Goal: Task Accomplishment & Management: Complete application form

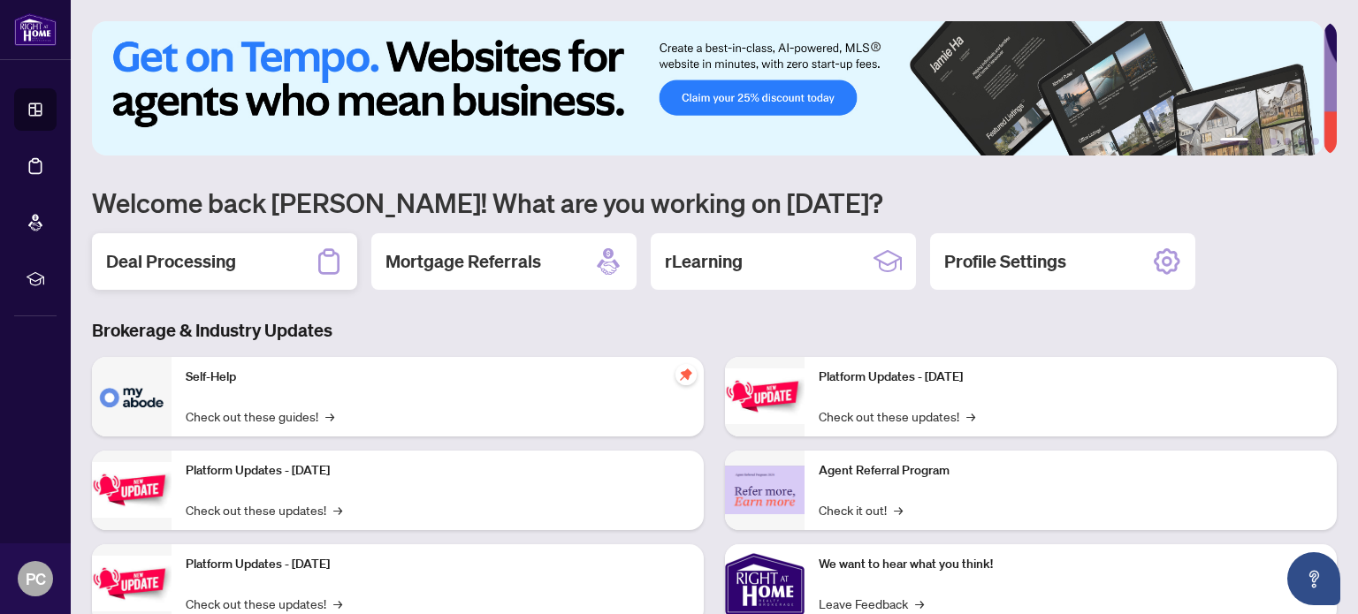
click at [248, 265] on div "Deal Processing" at bounding box center [224, 261] width 265 height 57
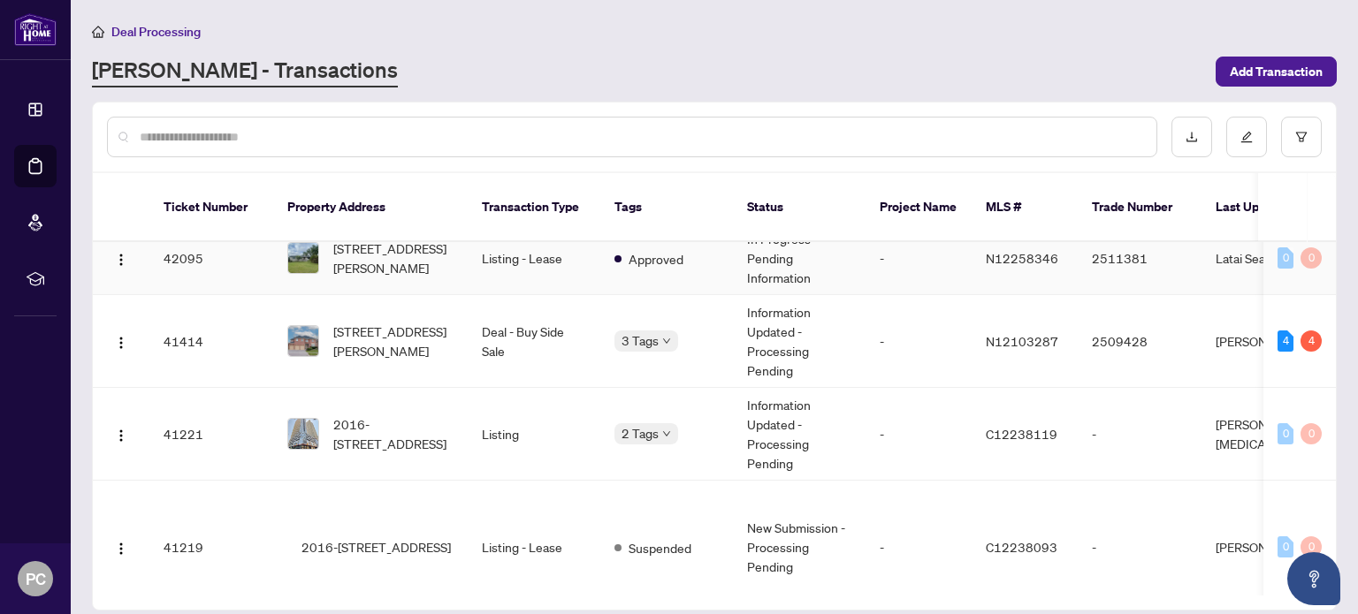
scroll to position [1149, 0]
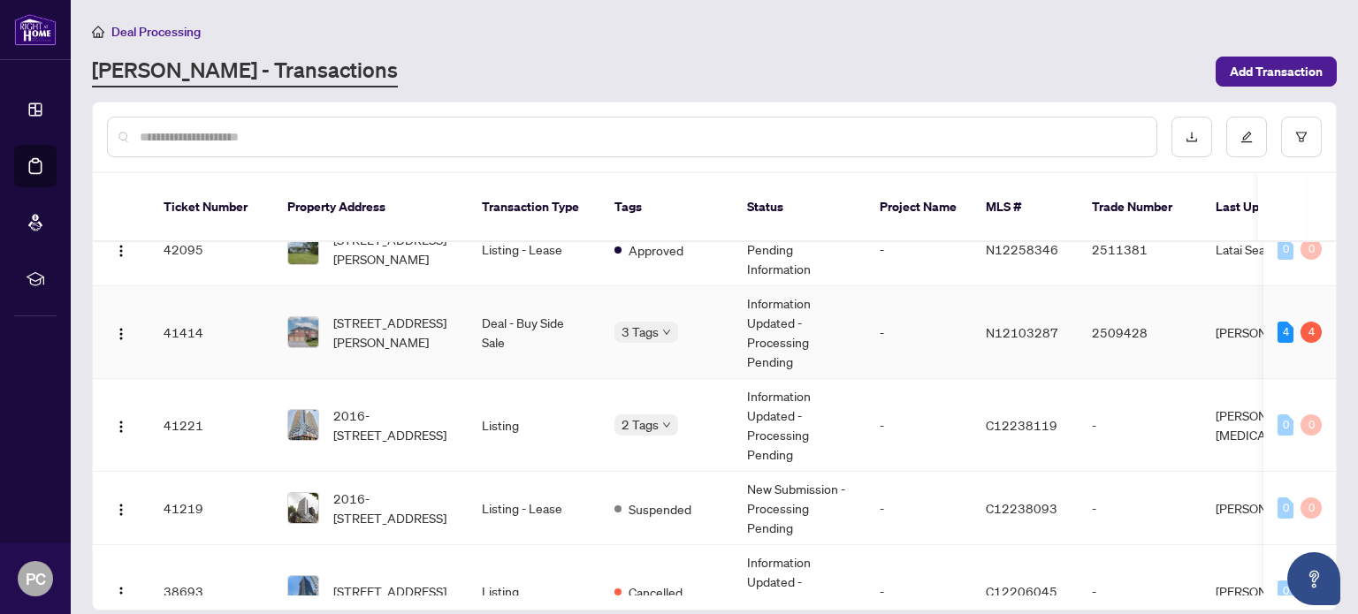
click at [1241, 305] on td "[PERSON_NAME]" at bounding box center [1267, 332] width 133 height 93
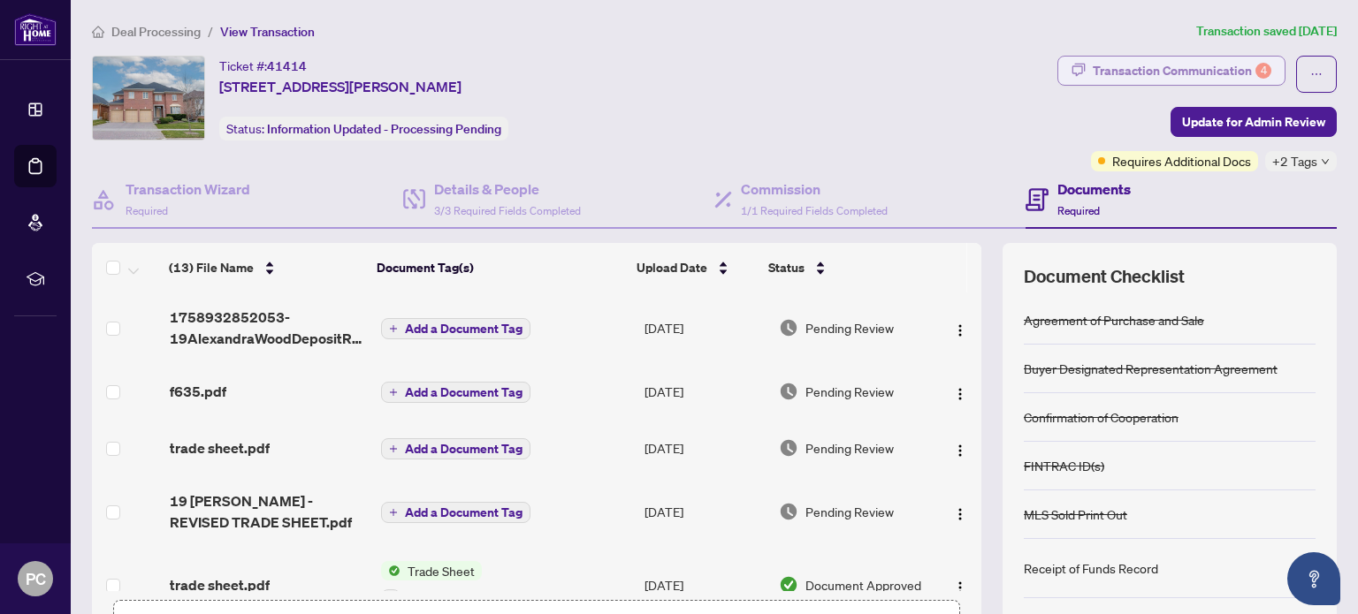
click at [1234, 73] on div "Transaction Communication 4" at bounding box center [1182, 71] width 179 height 28
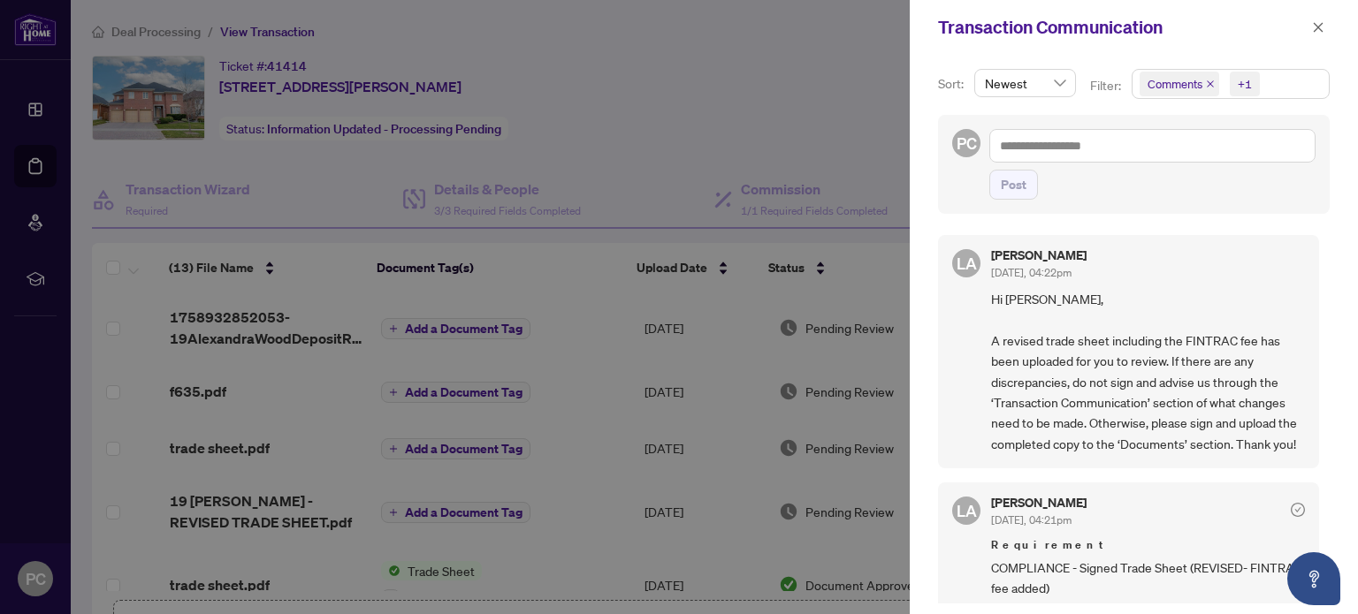
click at [764, 88] on div at bounding box center [679, 307] width 1358 height 614
click at [1319, 27] on icon "close" at bounding box center [1319, 27] width 10 height 10
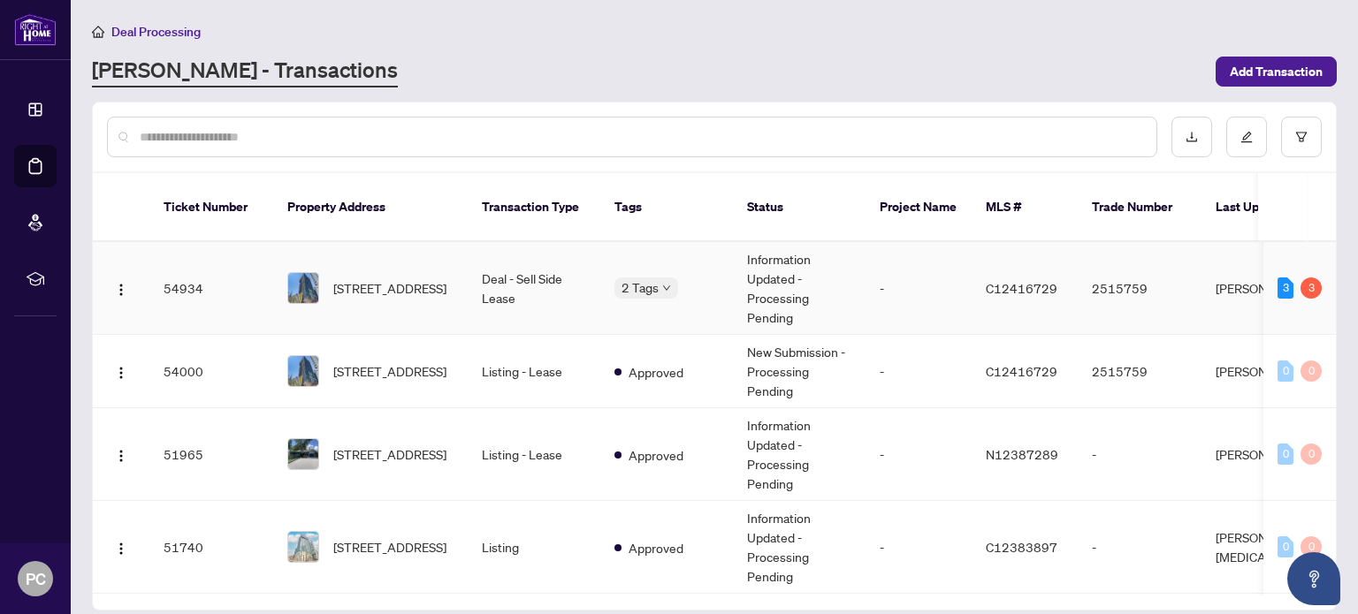
click at [1174, 298] on td "2515759" at bounding box center [1140, 288] width 124 height 93
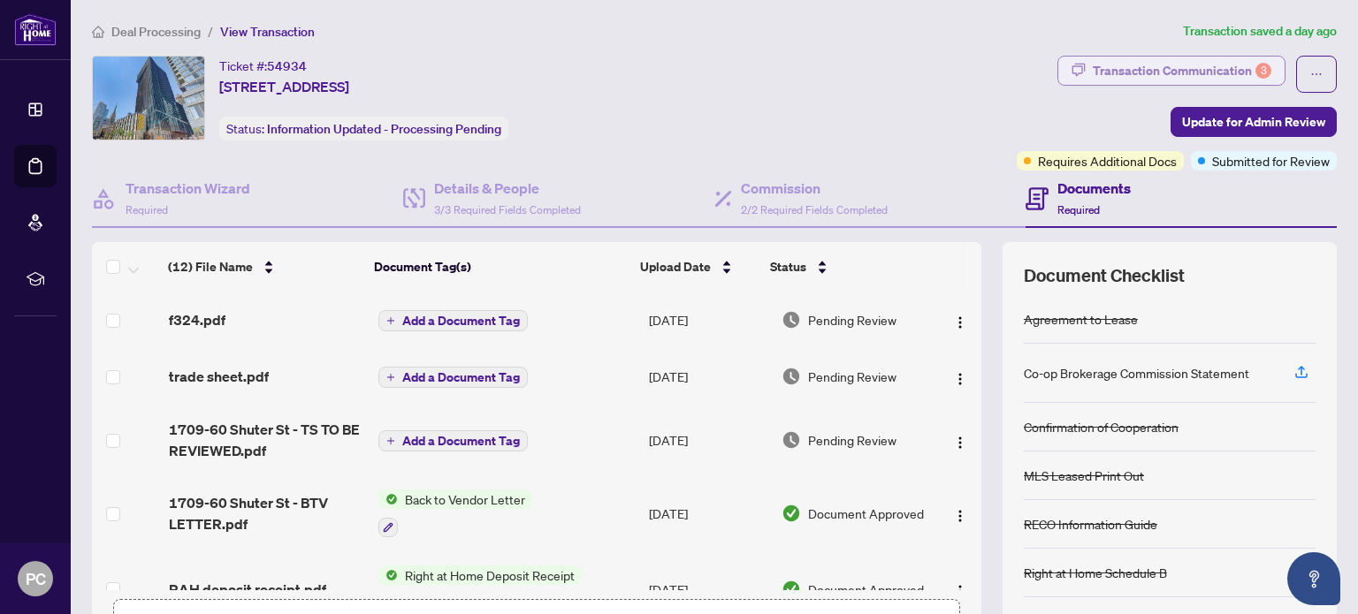
click at [1168, 65] on div "Transaction Communication 3" at bounding box center [1182, 71] width 179 height 28
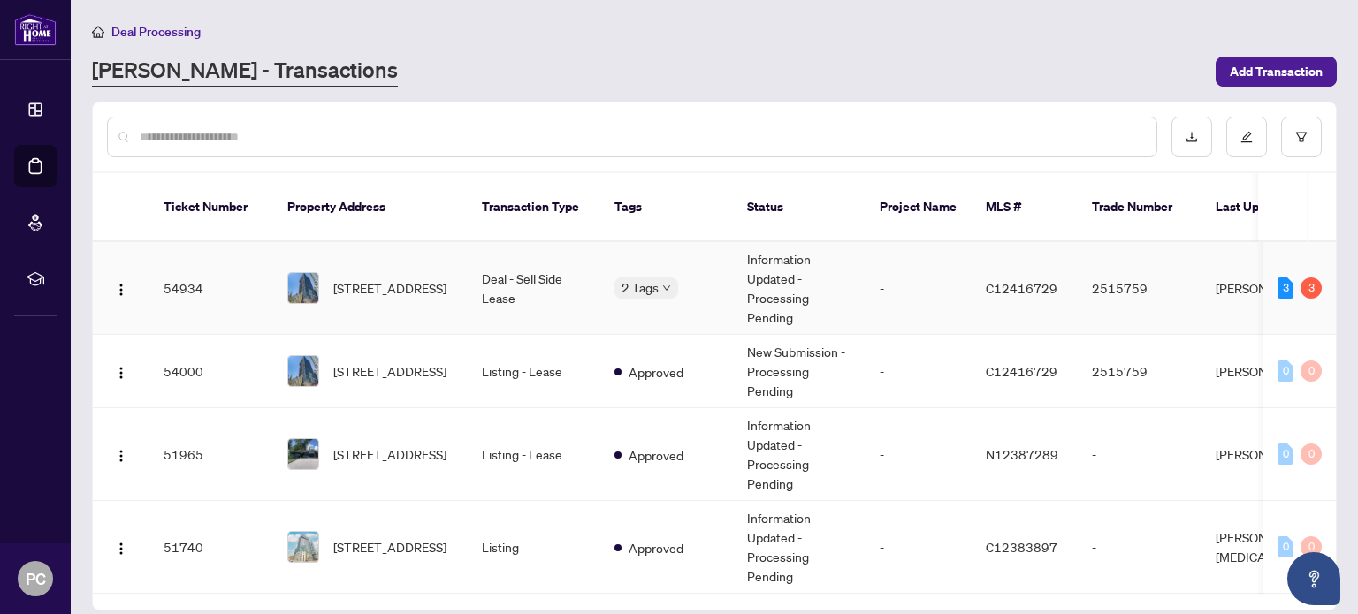
click at [1114, 263] on td "2515759" at bounding box center [1140, 288] width 124 height 93
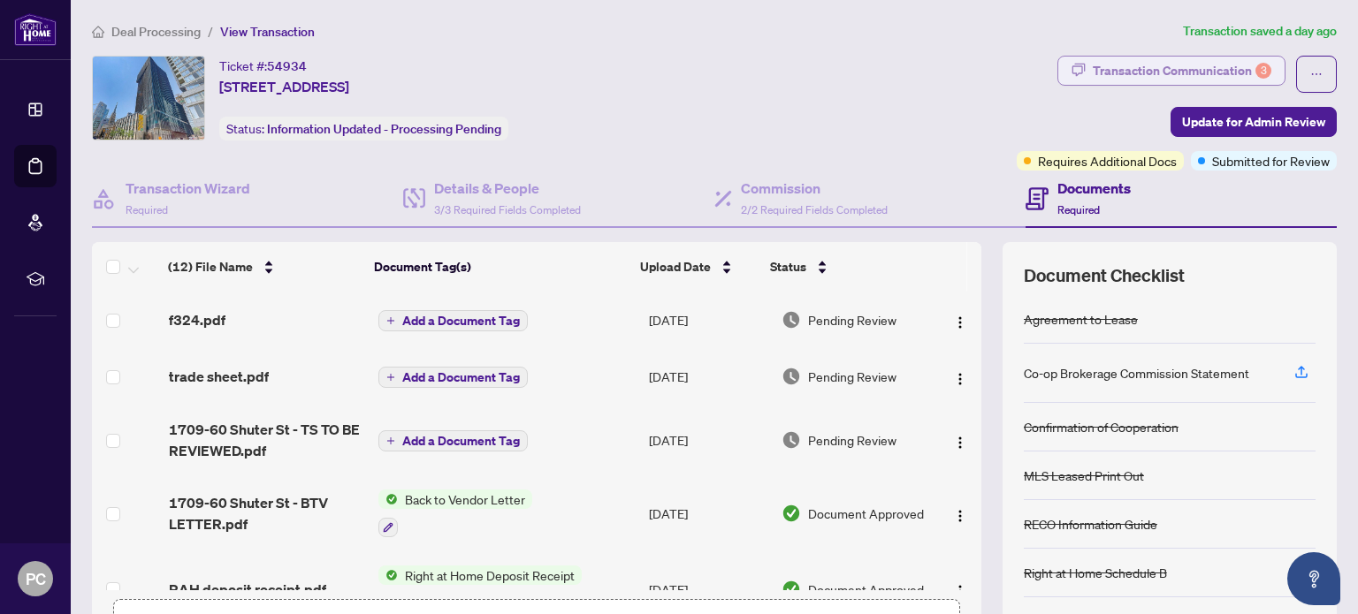
click at [1209, 70] on div "Transaction Communication 3" at bounding box center [1182, 71] width 179 height 28
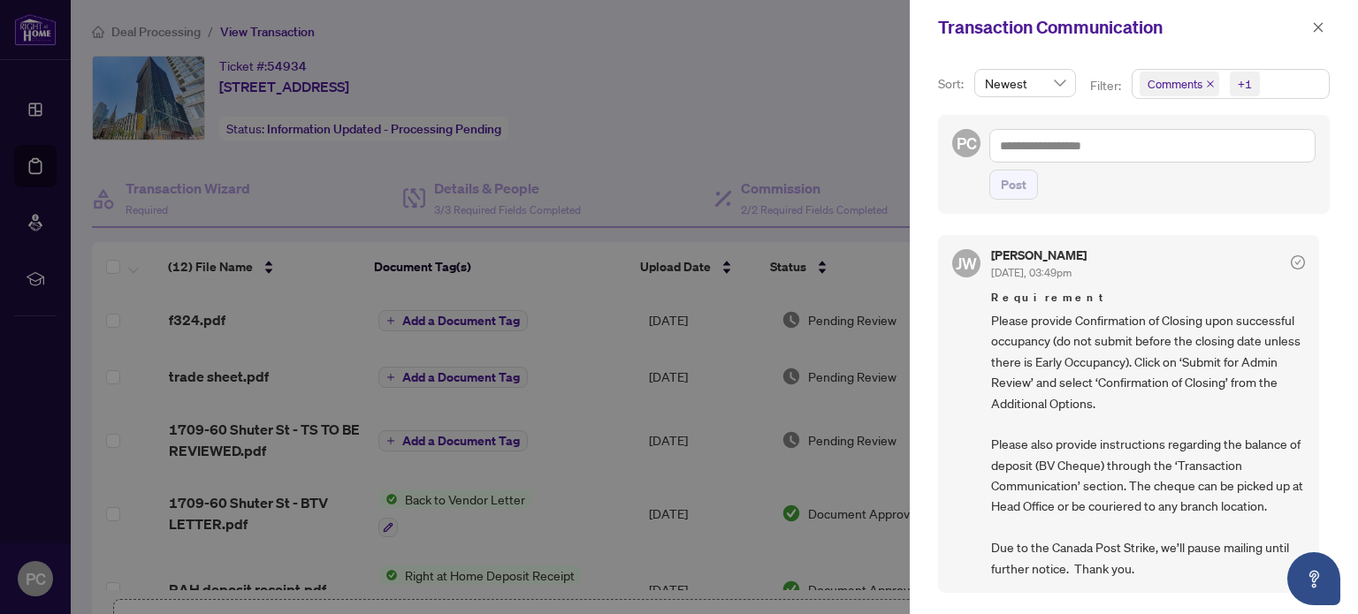
click at [713, 88] on div at bounding box center [679, 307] width 1358 height 614
click at [1330, 22] on div "Transaction Communication" at bounding box center [1134, 27] width 448 height 55
click at [1315, 30] on icon "close" at bounding box center [1319, 27] width 10 height 10
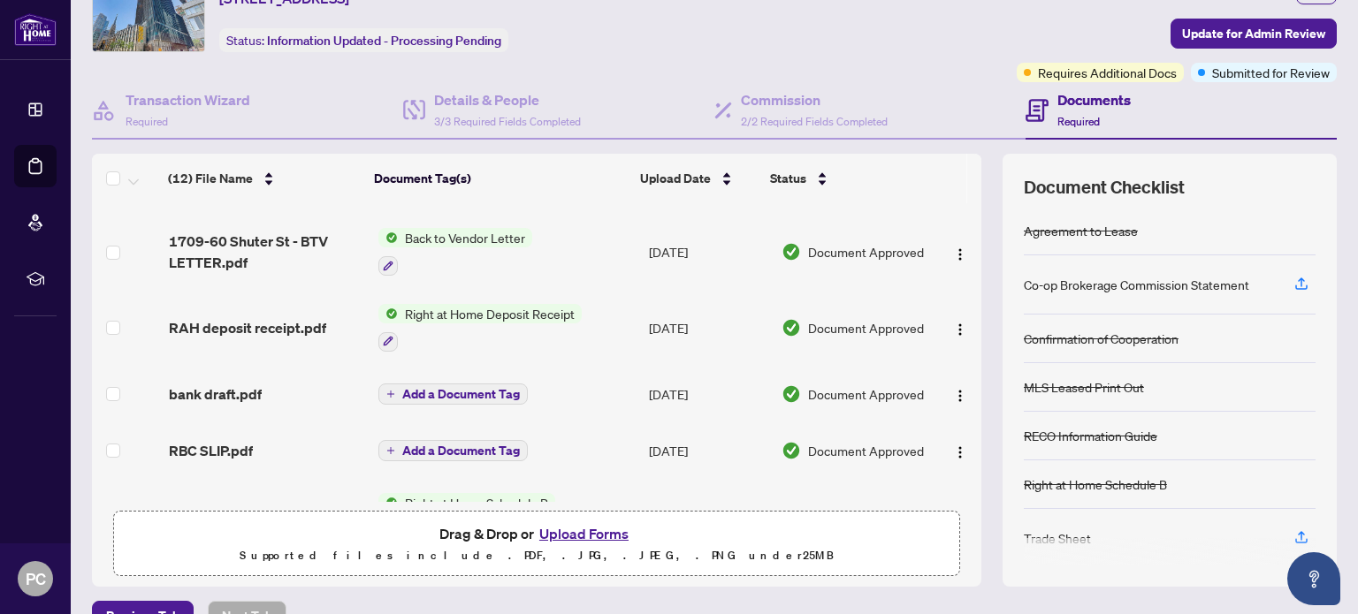
scroll to position [177, 0]
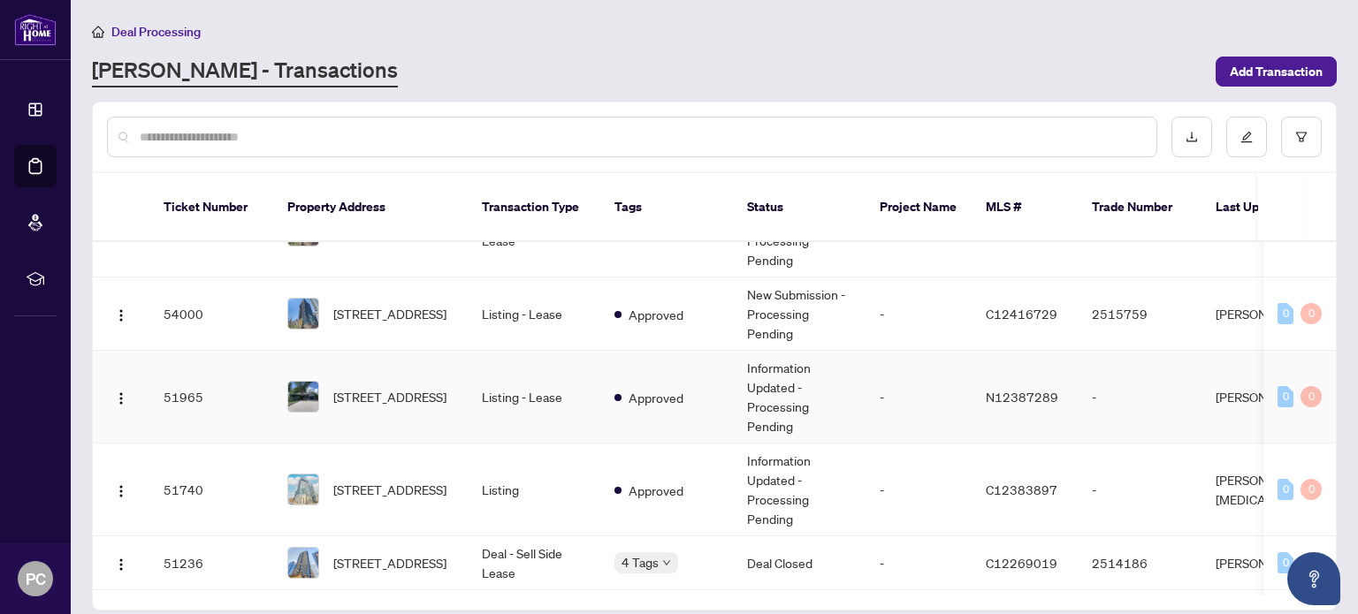
scroll to position [88, 0]
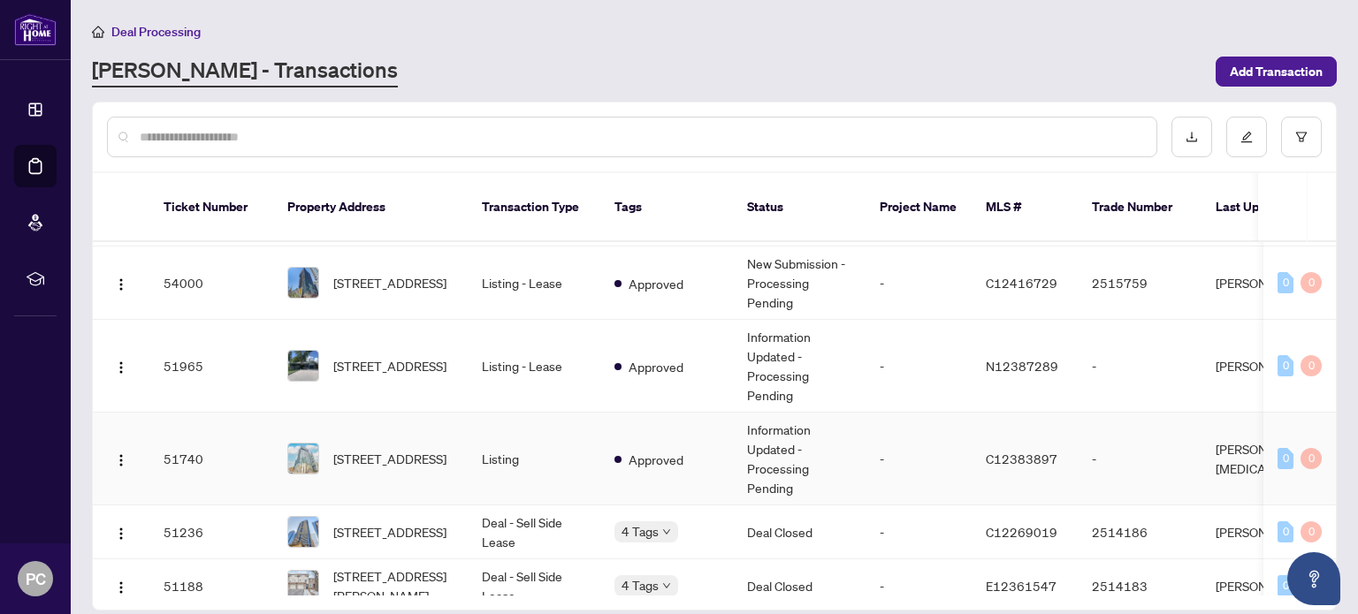
click at [949, 445] on td "-" at bounding box center [918, 459] width 106 height 93
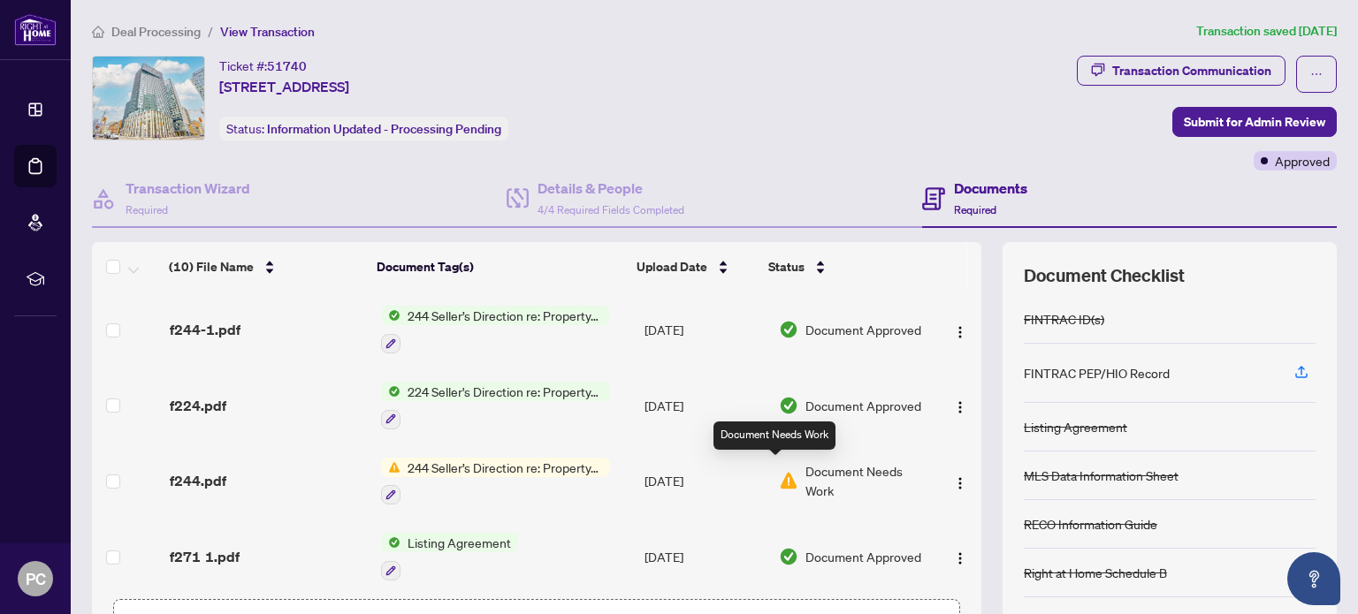
scroll to position [88, 0]
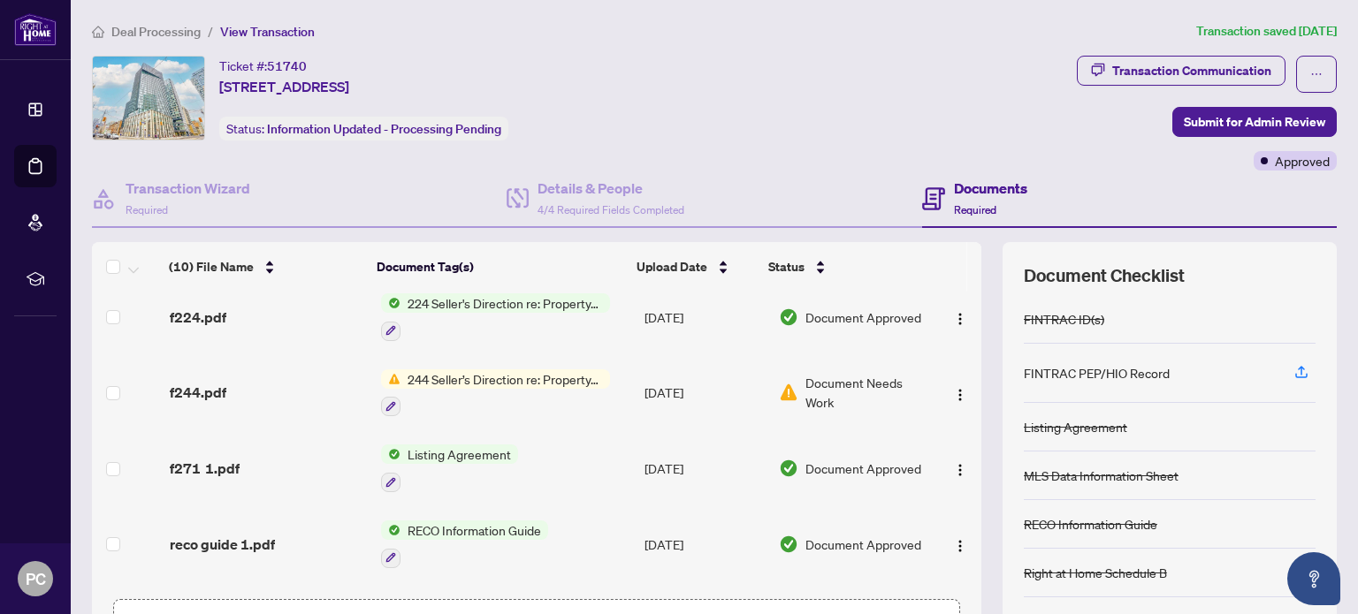
click at [492, 446] on span "Listing Agreement" at bounding box center [459, 454] width 118 height 19
click at [446, 526] on span "Listing Agreement" at bounding box center [424, 534] width 118 height 19
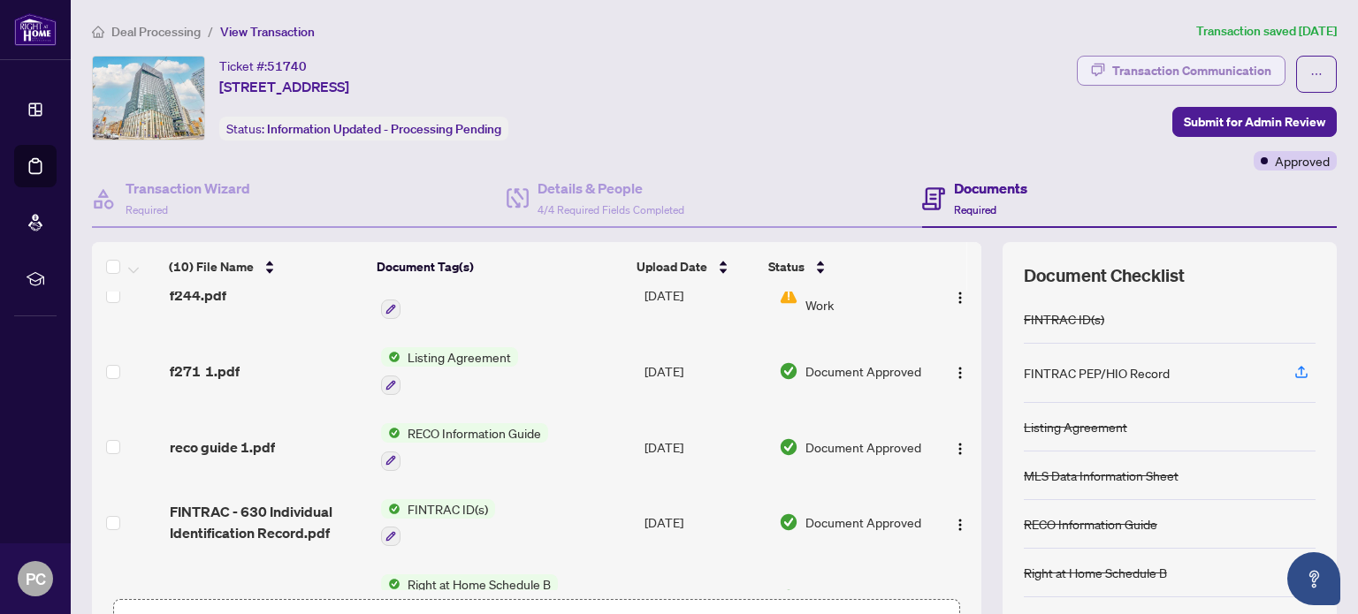
click at [1246, 73] on div "Transaction Communication" at bounding box center [1191, 71] width 159 height 28
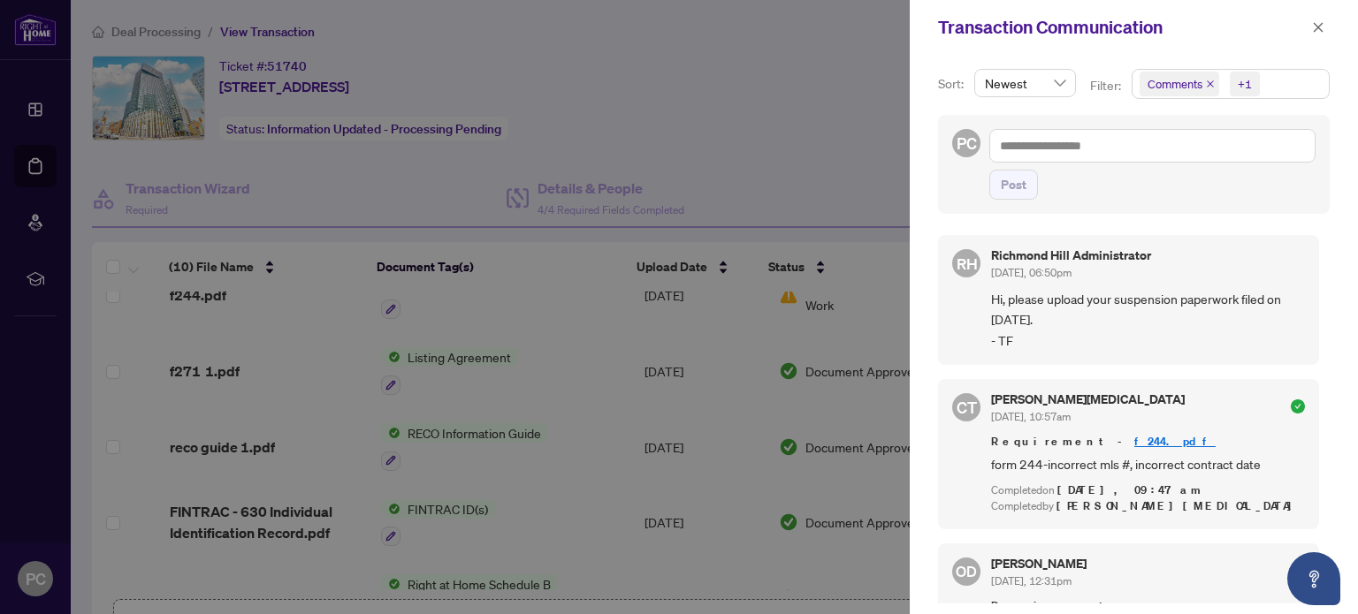
click at [783, 117] on div at bounding box center [679, 307] width 1358 height 614
click at [1317, 25] on icon "close" at bounding box center [1318, 27] width 12 height 12
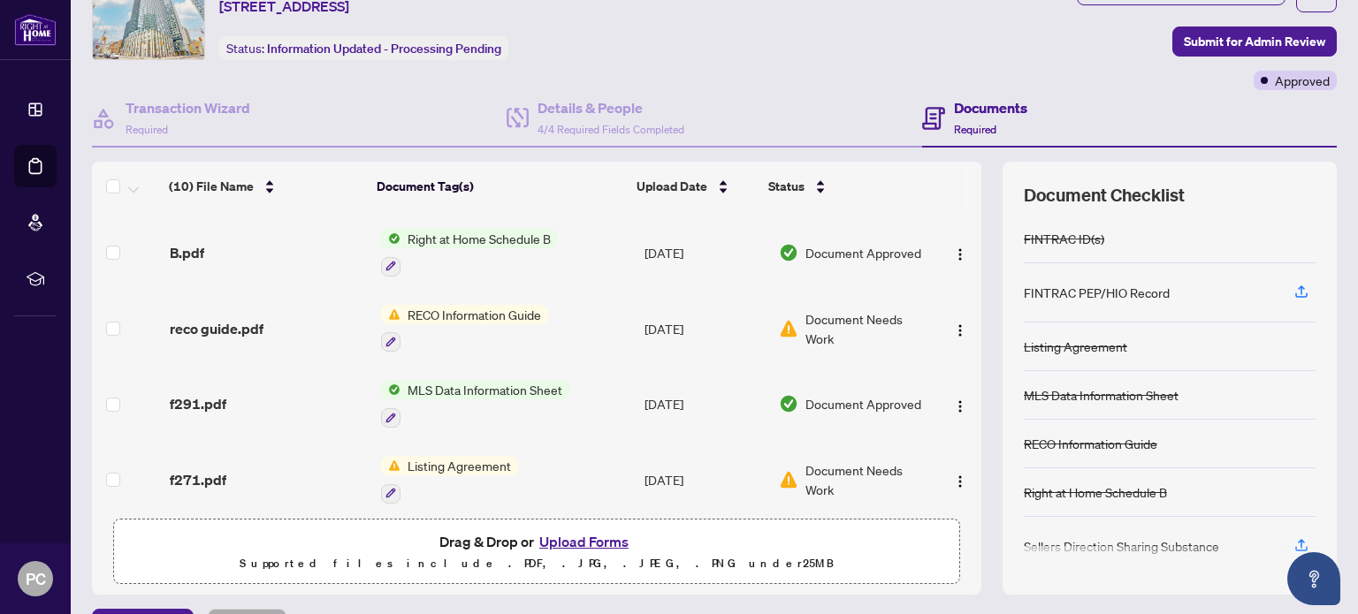
scroll to position [124, 0]
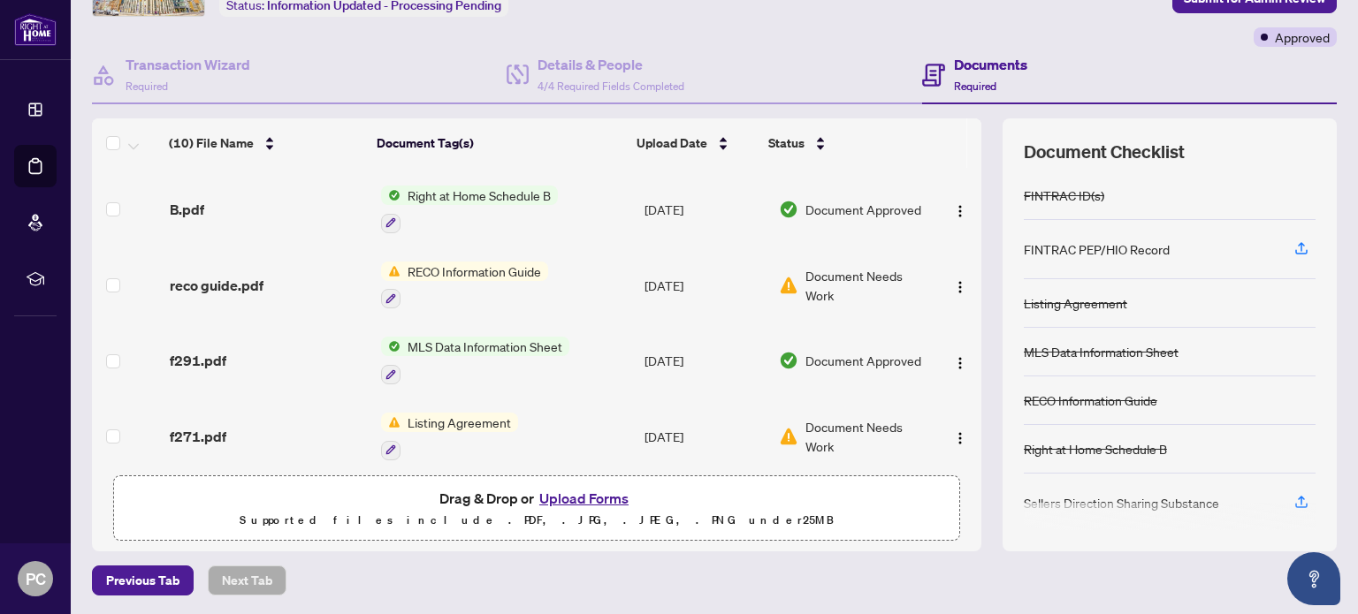
click at [545, 493] on button "Upload Forms" at bounding box center [584, 498] width 100 height 23
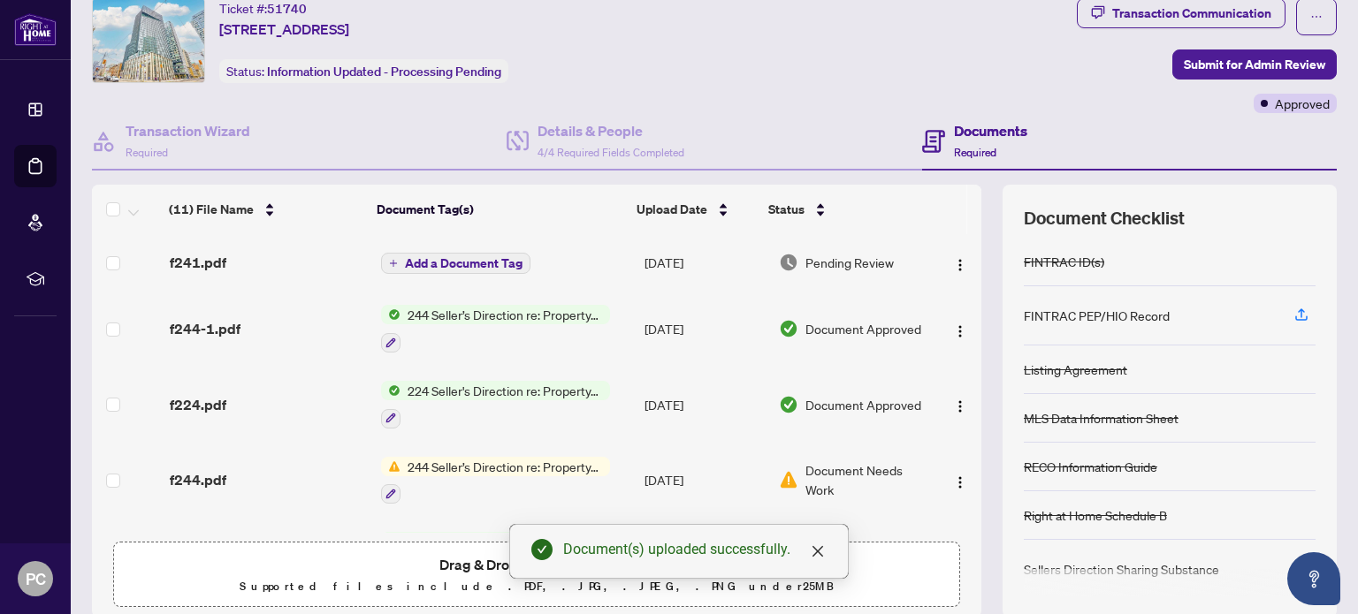
scroll to position [0, 0]
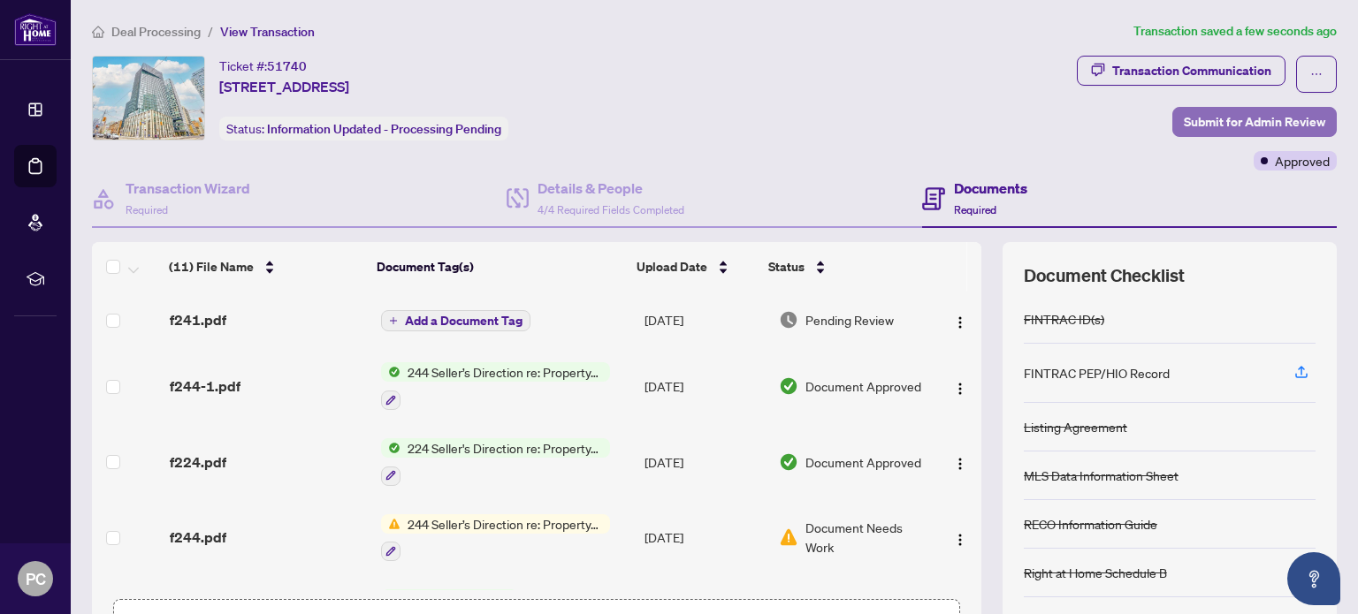
click at [1283, 121] on span "Submit for Admin Review" at bounding box center [1254, 122] width 141 height 28
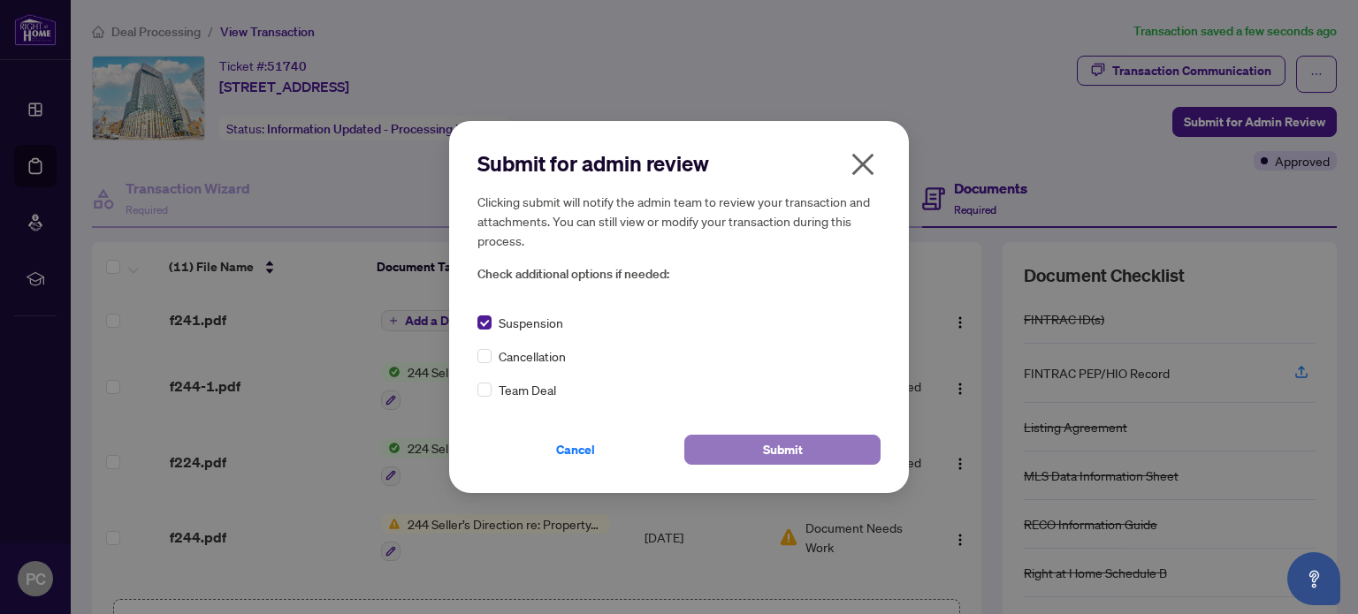
click at [810, 445] on button "Submit" at bounding box center [782, 450] width 196 height 30
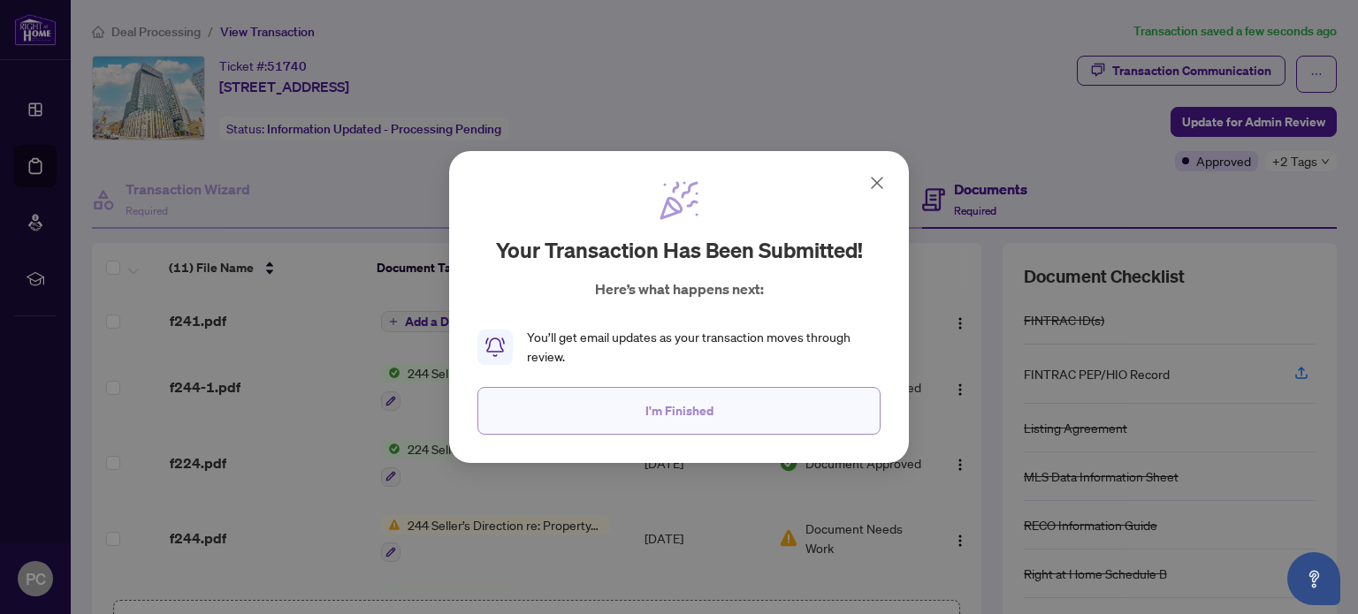
click at [700, 396] on button "I'm Finished" at bounding box center [678, 411] width 403 height 48
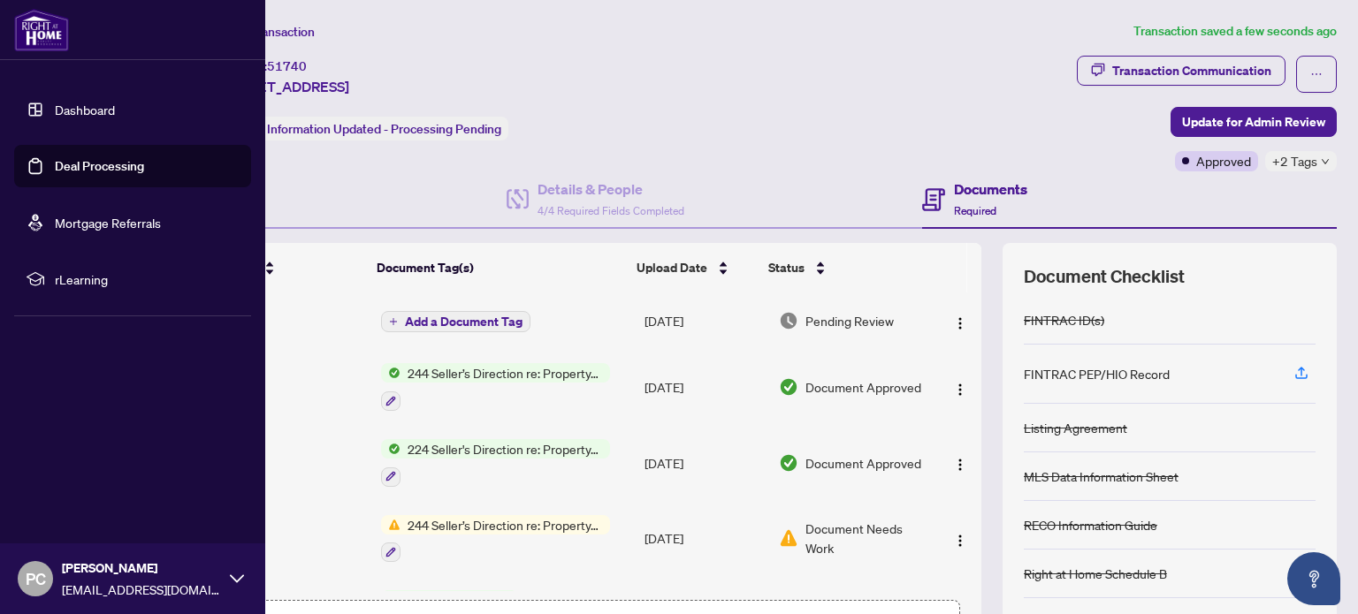
click at [115, 169] on link "Deal Processing" at bounding box center [99, 166] width 89 height 16
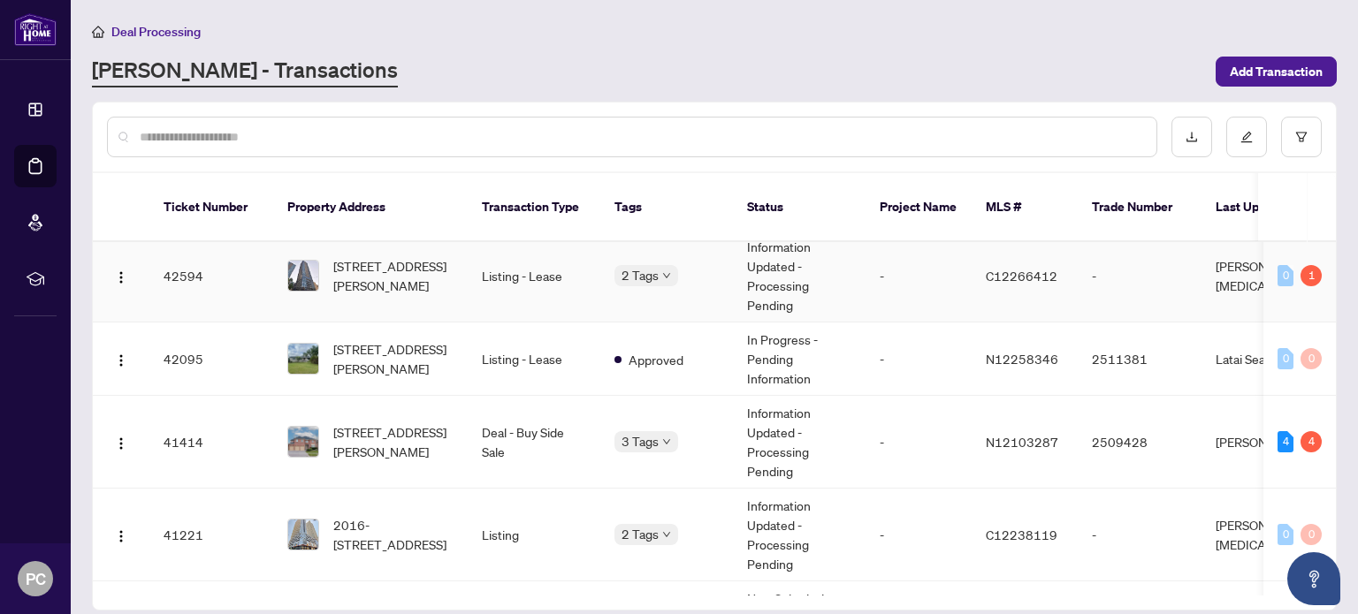
scroll to position [1149, 0]
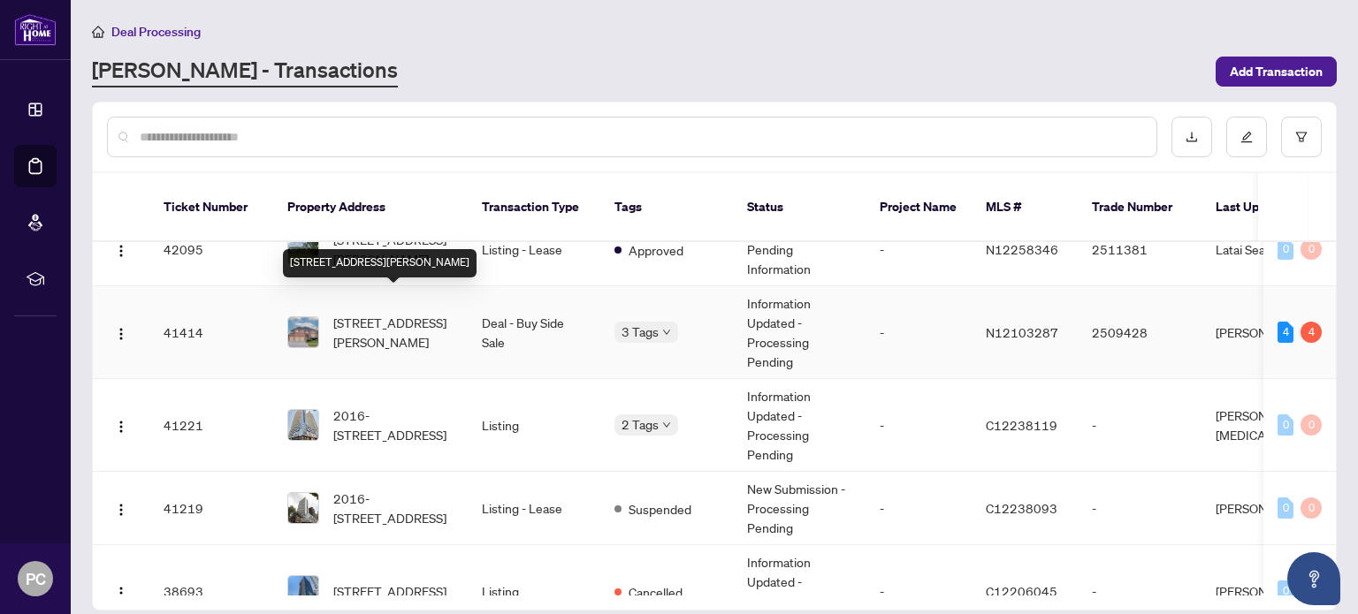
click at [447, 321] on span "[STREET_ADDRESS][PERSON_NAME]" at bounding box center [393, 332] width 120 height 39
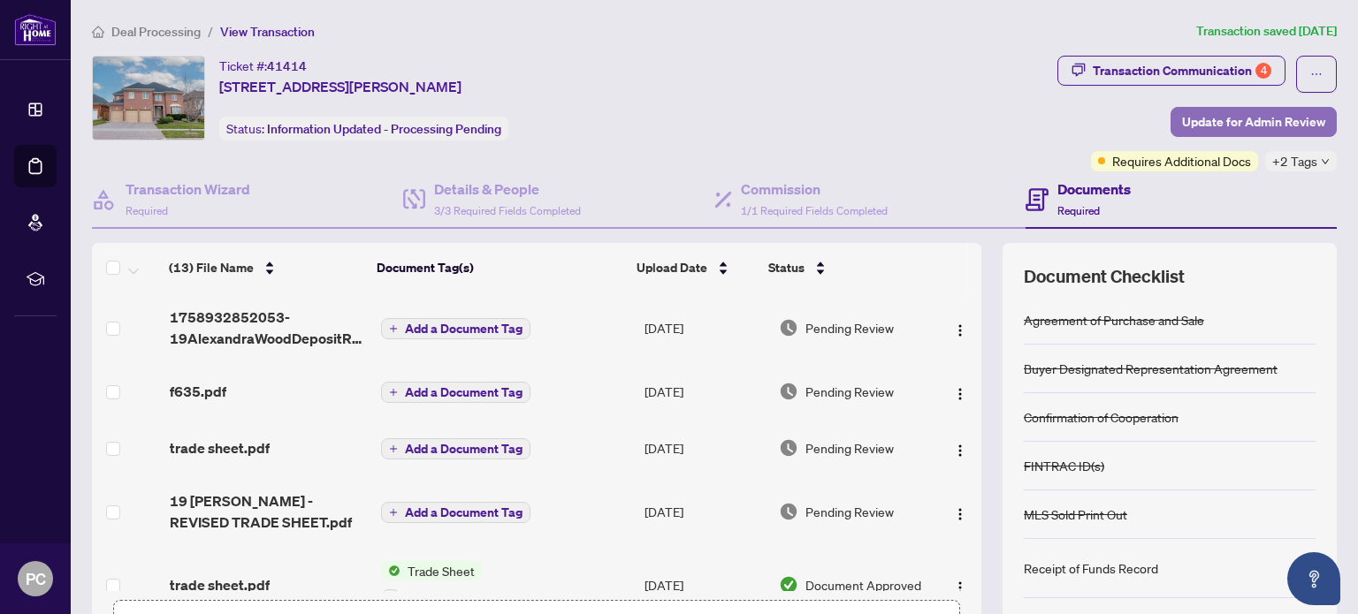
click at [1252, 118] on span "Update for Admin Review" at bounding box center [1253, 122] width 143 height 28
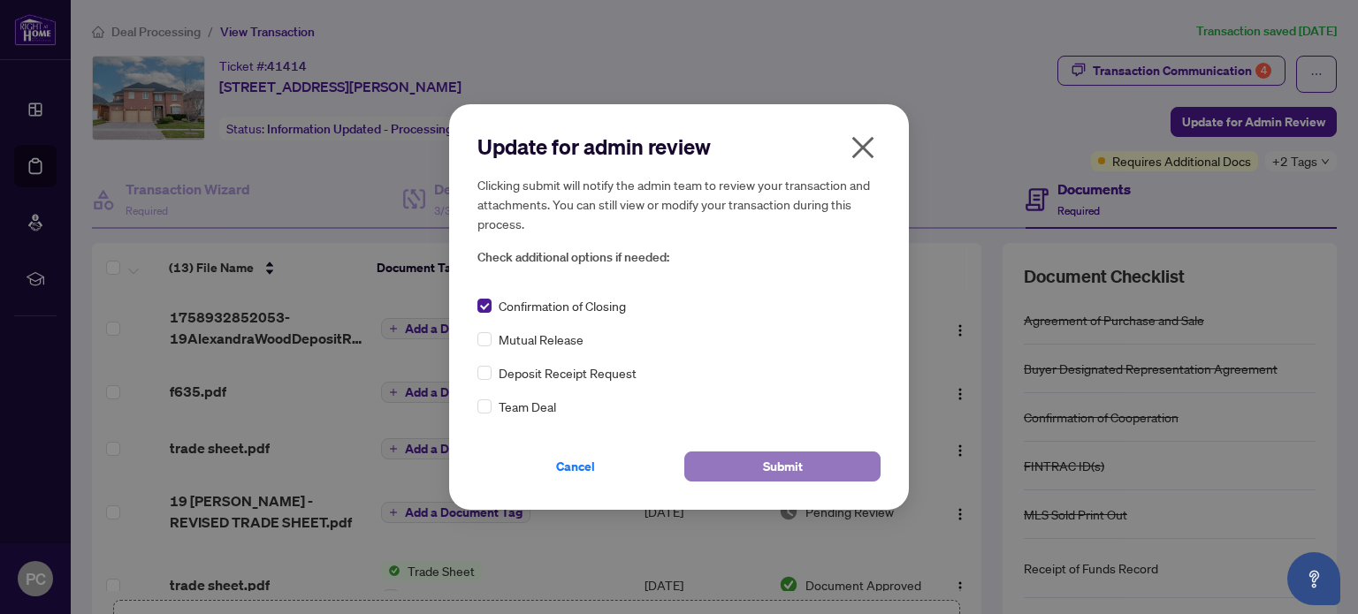
click at [797, 461] on span "Submit" at bounding box center [783, 467] width 40 height 28
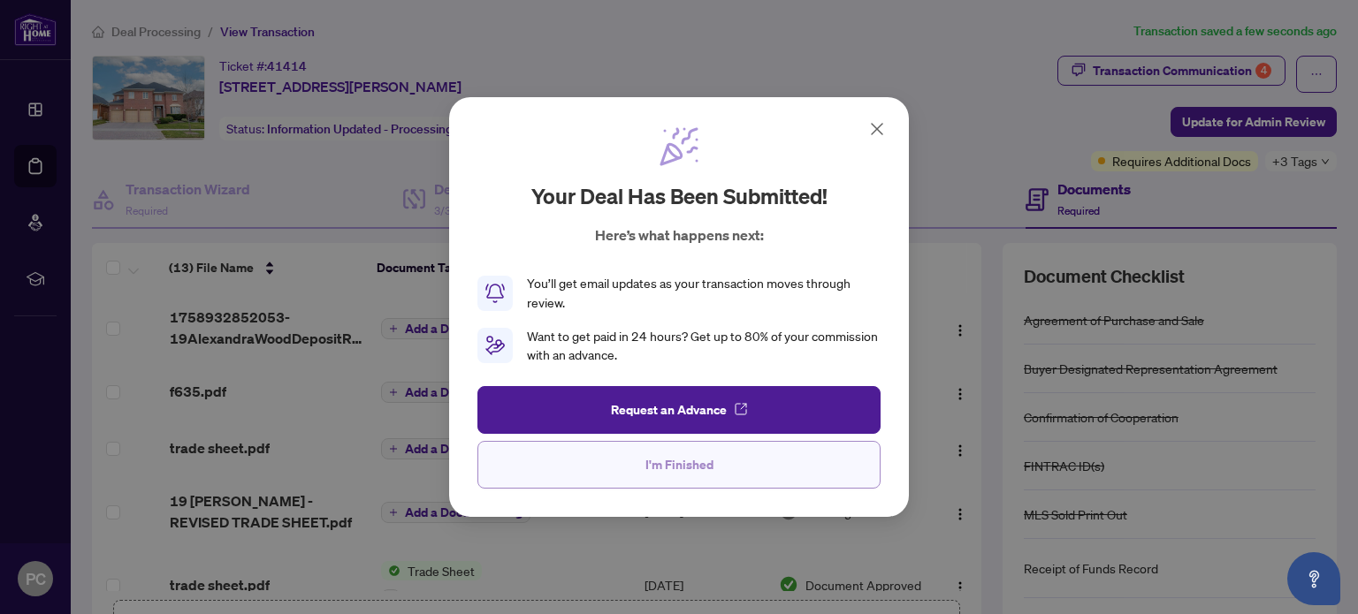
click at [684, 449] on button "I'm Finished" at bounding box center [678, 465] width 403 height 48
